Goal: Information Seeking & Learning: Learn about a topic

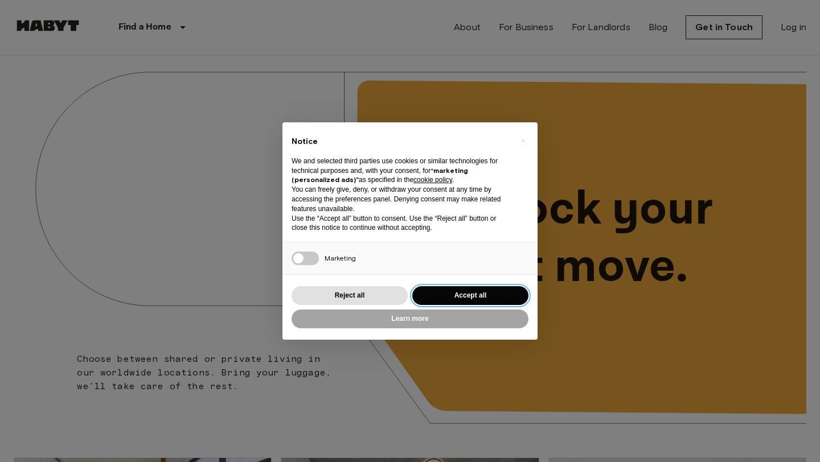
click at [468, 297] on button "Accept all" at bounding box center [470, 295] width 116 height 19
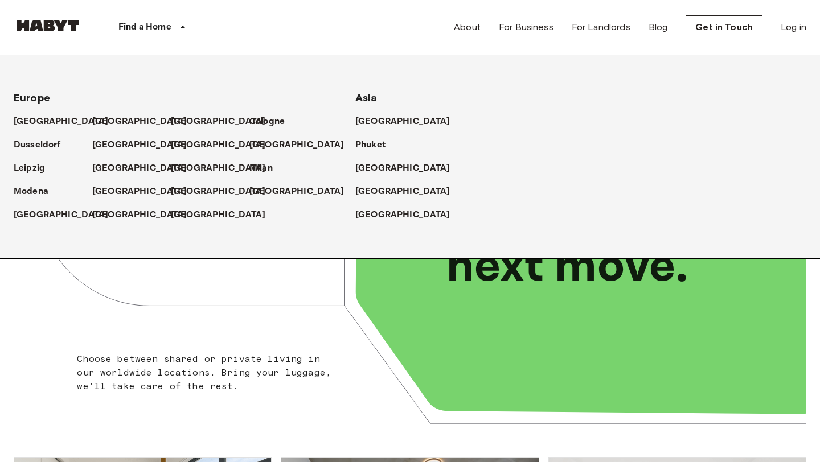
click at [151, 28] on p "Find a Home" at bounding box center [144, 27] width 53 height 14
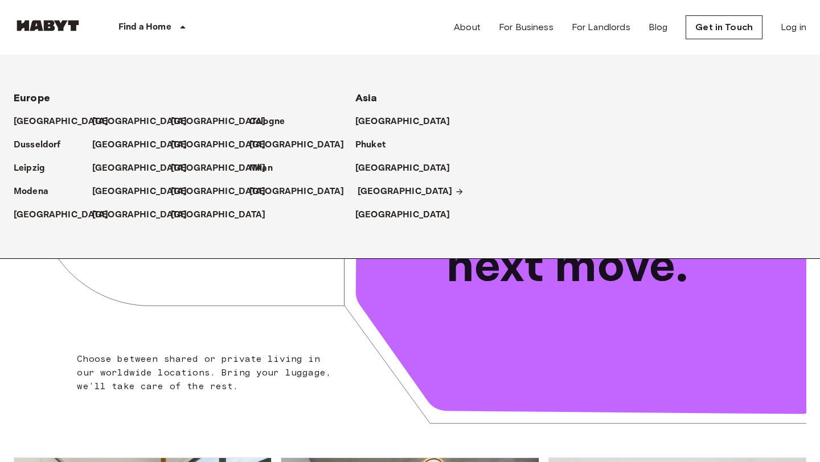
click at [374, 186] on p "[GEOGRAPHIC_DATA]" at bounding box center [404, 192] width 95 height 14
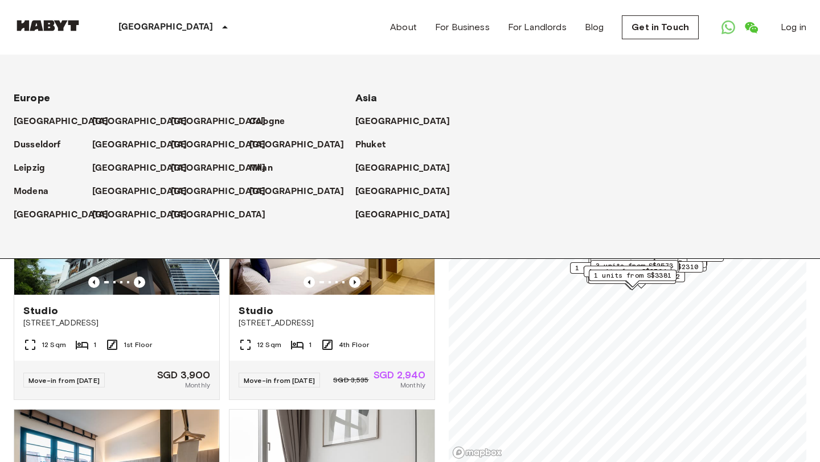
click at [380, 2] on div "[GEOGRAPHIC_DATA] [GEOGRAPHIC_DATA] [GEOGRAPHIC_DATA] [GEOGRAPHIC_DATA] [GEOGRA…" at bounding box center [410, 27] width 792 height 55
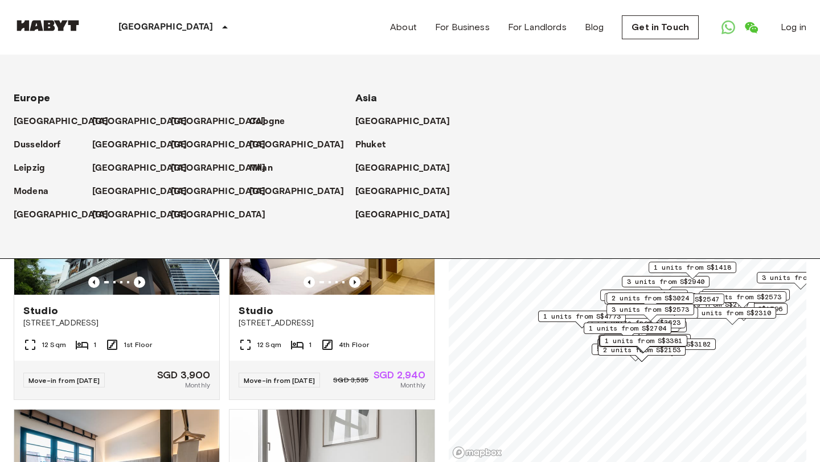
click at [218, 22] on icon at bounding box center [225, 27] width 14 height 14
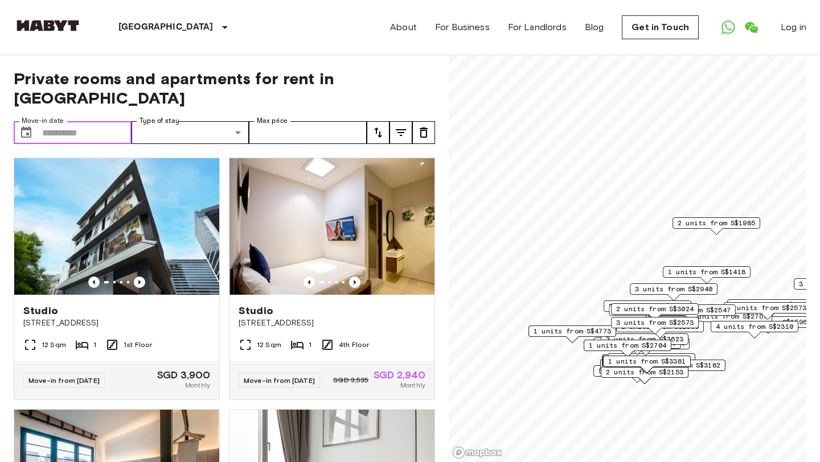
click at [73, 121] on input "Move-in date" at bounding box center [86, 132] width 89 height 23
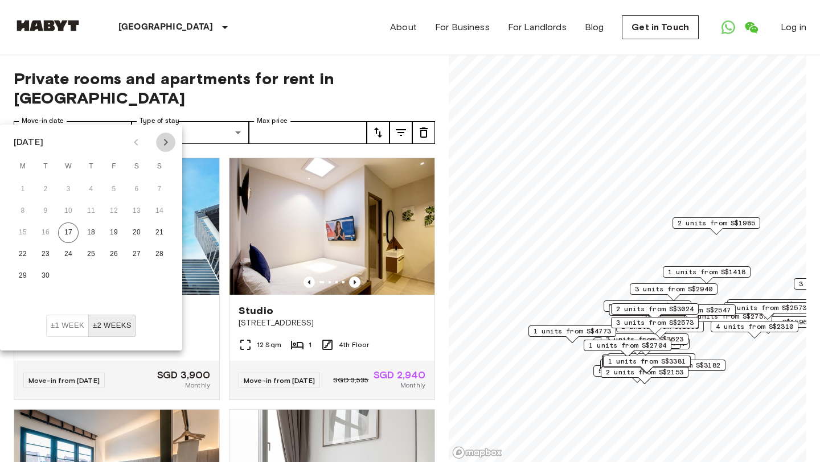
click at [162, 137] on icon "Next month" at bounding box center [166, 142] width 14 height 14
click at [130, 137] on icon "Previous month" at bounding box center [136, 142] width 14 height 14
click at [72, 253] on button "24" at bounding box center [68, 254] width 20 height 20
type input "**********"
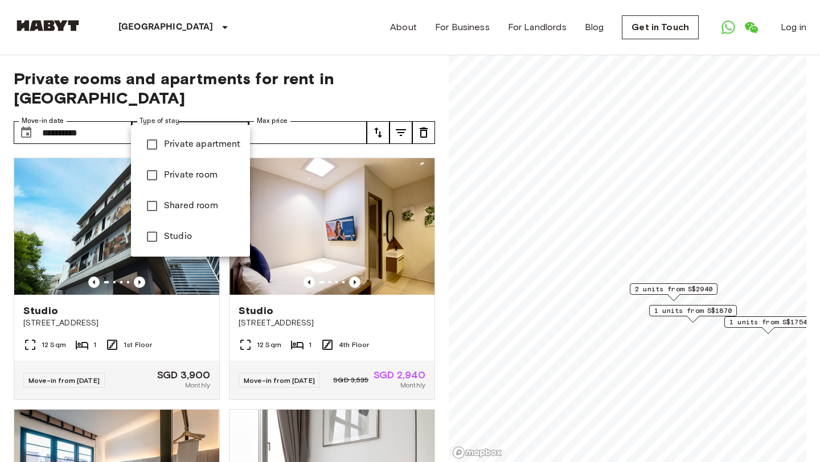
click at [229, 119] on div at bounding box center [410, 231] width 820 height 462
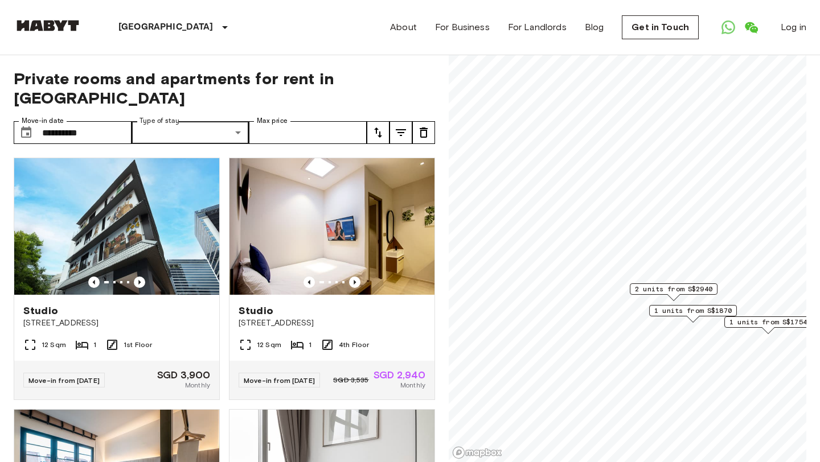
click at [374, 126] on icon "tune" at bounding box center [378, 133] width 14 height 14
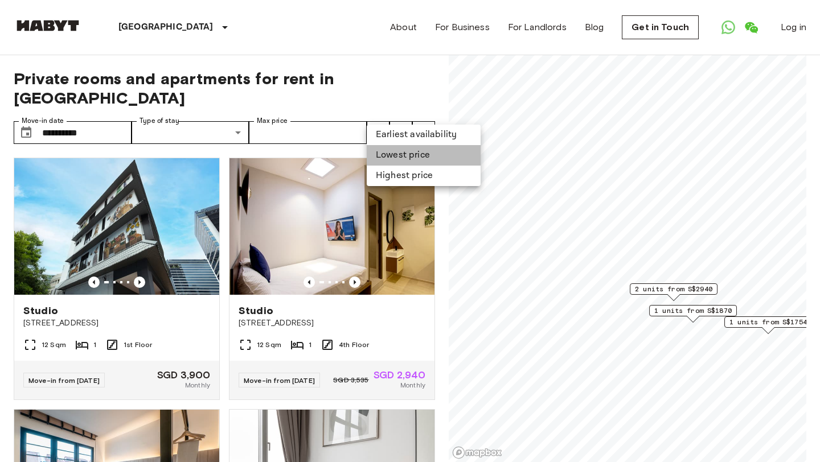
click at [399, 149] on li "Lowest price" at bounding box center [424, 155] width 114 height 20
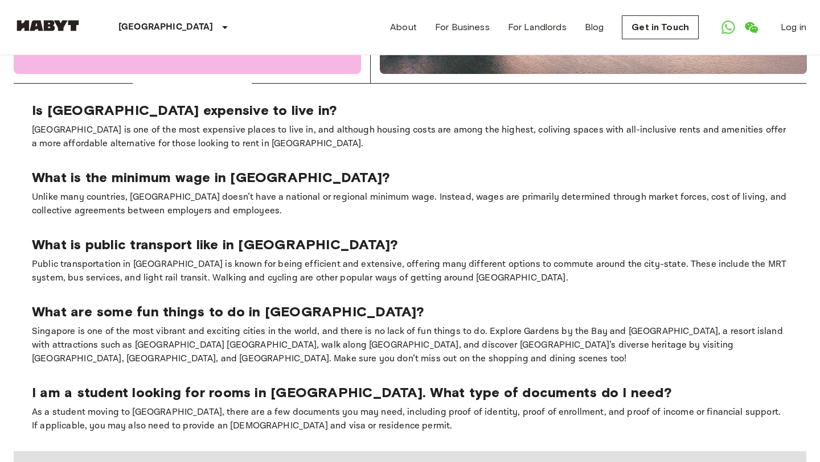
scroll to position [720, 0]
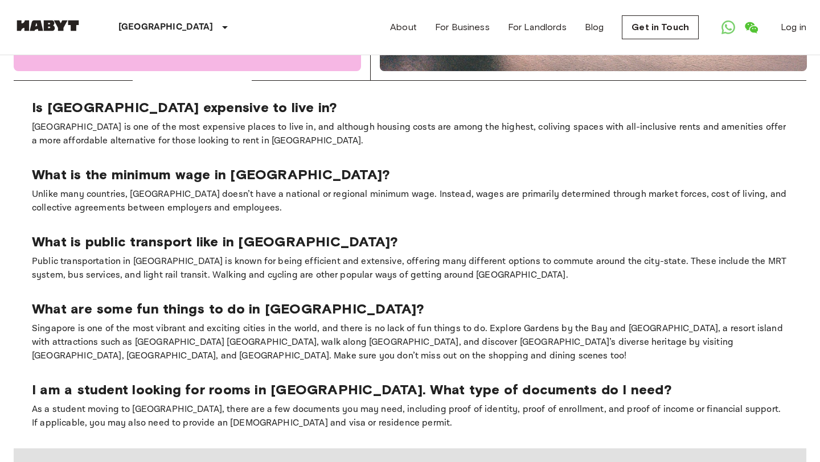
click at [234, 381] on p "I am a student looking for rooms in [GEOGRAPHIC_DATA]. What type of documents d…" at bounding box center [410, 389] width 756 height 17
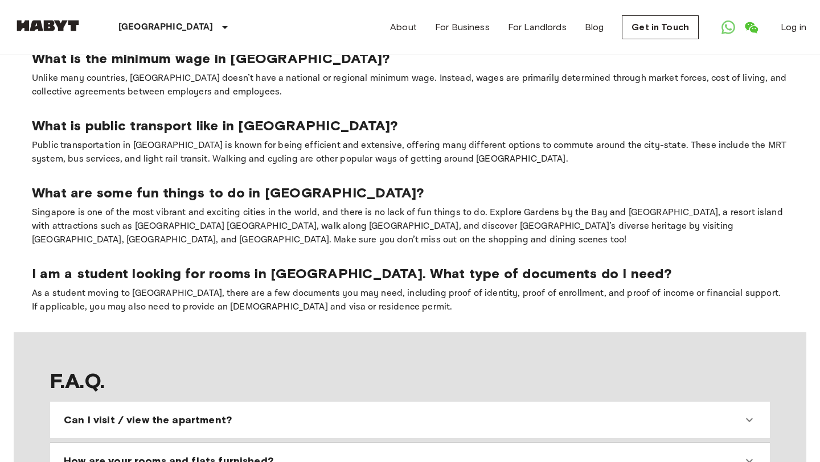
scroll to position [1042, 0]
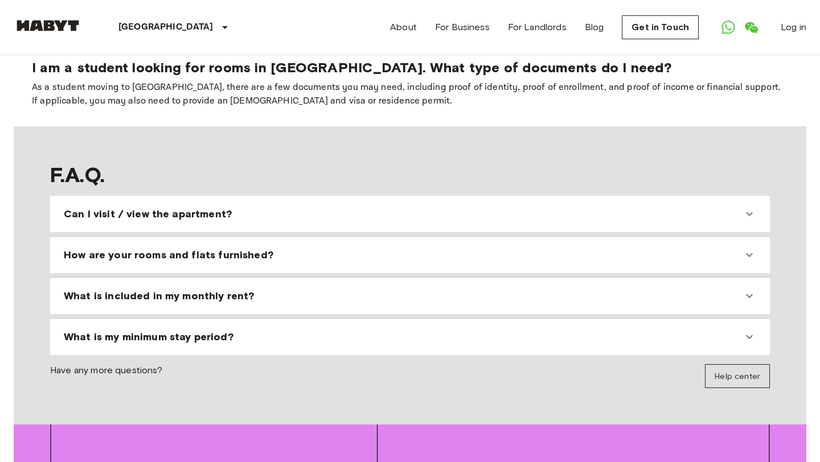
click at [203, 323] on div "What is my minimum stay period?" at bounding box center [410, 336] width 710 height 27
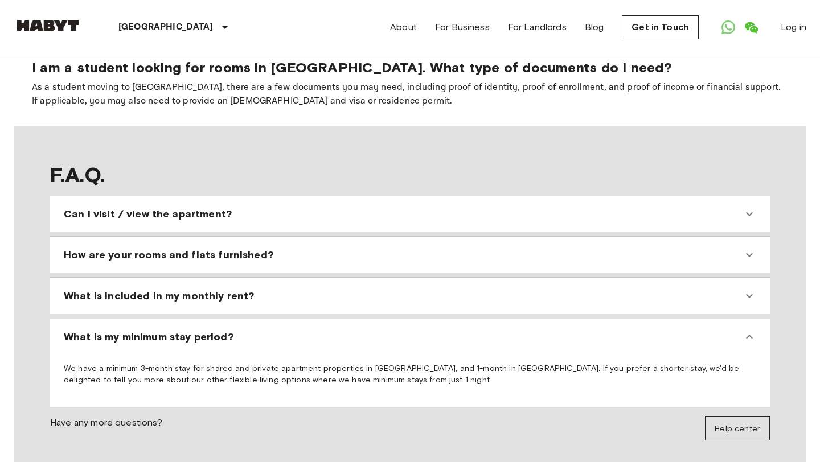
click at [205, 289] on span "What is included in my monthly rent?" at bounding box center [159, 296] width 190 height 14
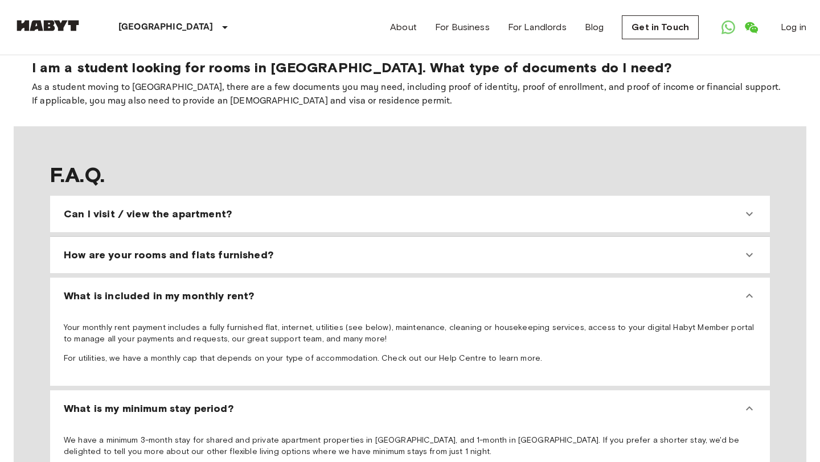
click at [203, 237] on div "How are your rooms and flats furnished? Your apartment comes fully furnished wi…" at bounding box center [409, 255] width 719 height 36
click at [201, 248] on span "How are your rooms and flats furnished?" at bounding box center [168, 255] width 209 height 14
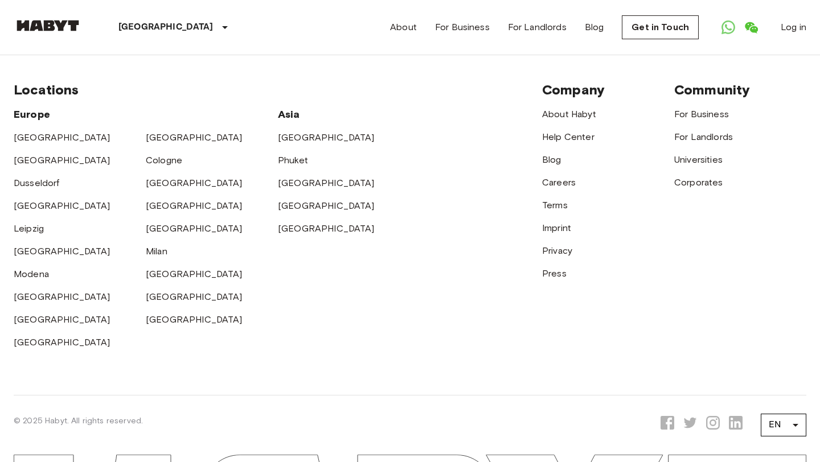
scroll to position [2004, 0]
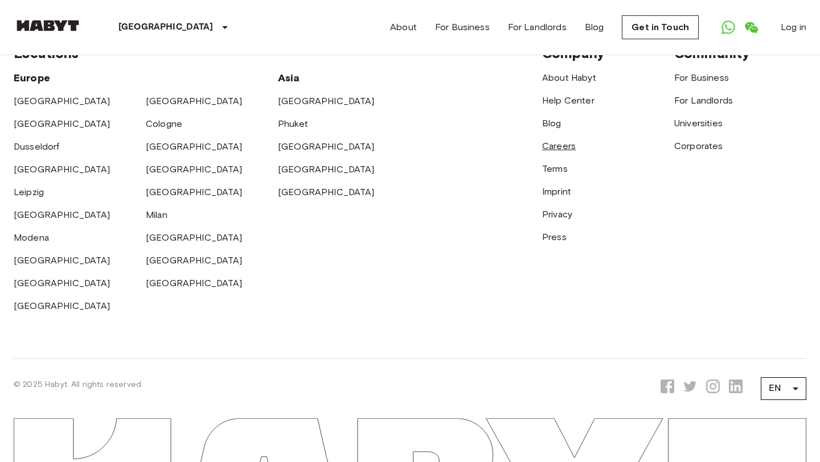
click at [550, 141] on link "Careers" at bounding box center [559, 146] width 34 height 11
